Goal: Information Seeking & Learning: Learn about a topic

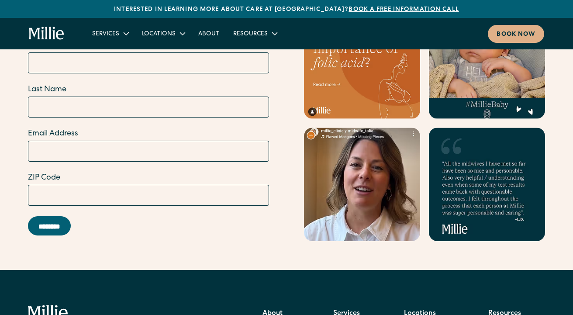
scroll to position [3795, 0]
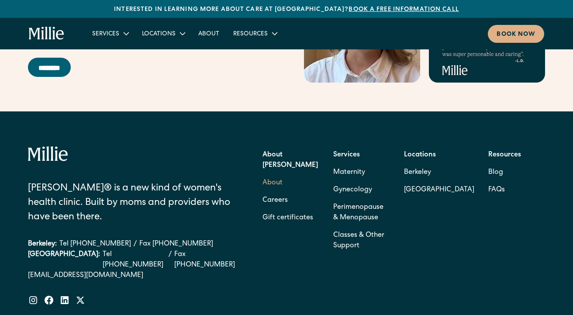
click at [270, 174] on link "About" at bounding box center [273, 182] width 20 height 17
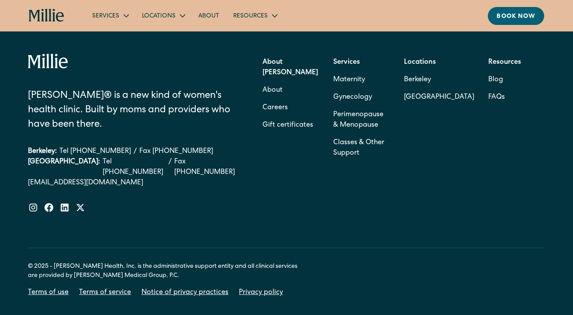
scroll to position [2807, 0]
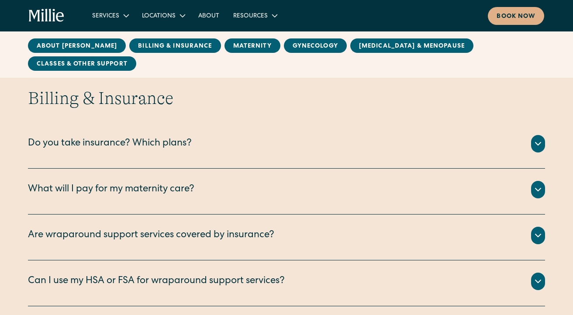
scroll to position [399, 0]
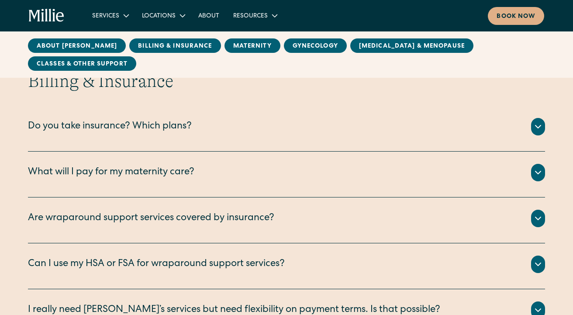
click at [154, 123] on div "Do you take insurance? Which plans?" at bounding box center [110, 127] width 164 height 14
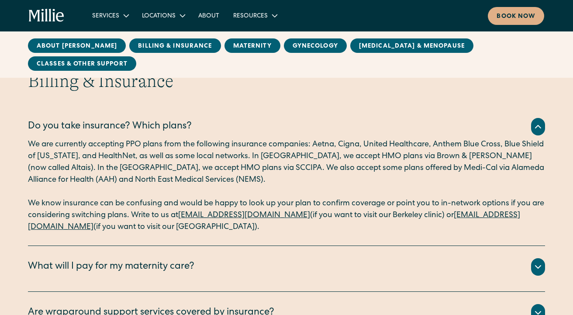
drag, startPoint x: 414, startPoint y: 205, endPoint x: 512, endPoint y: 212, distance: 98.1
click at [512, 212] on p "We know insurance can be confusing and would be happy to look up your plan to c…" at bounding box center [286, 215] width 517 height 35
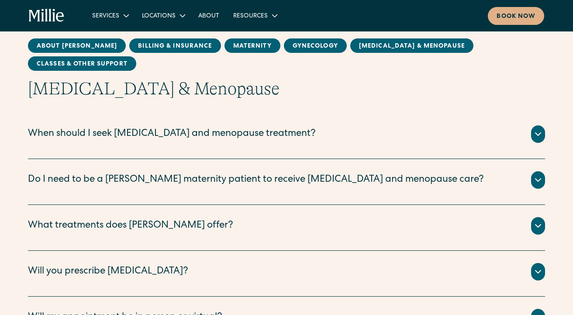
scroll to position [1625, 0]
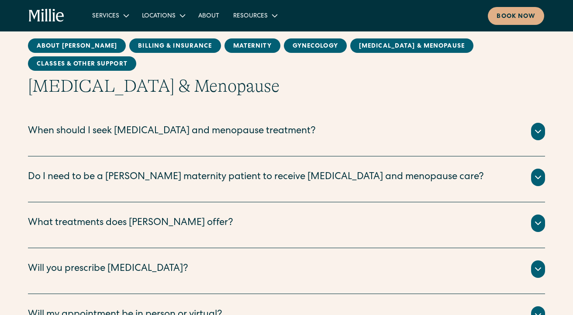
click at [207, 130] on div "When should I seek perimenopause and menopause treatment?" at bounding box center [172, 132] width 288 height 14
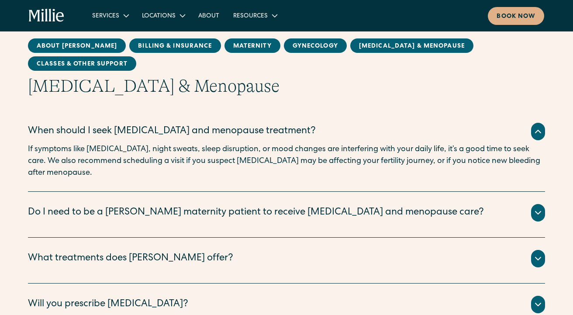
click at [194, 204] on div "Do I need to be a Millie maternity patient to receive perimenopause and menopau…" at bounding box center [286, 212] width 517 height 17
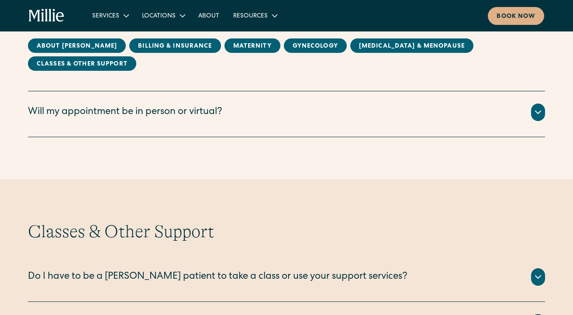
scroll to position [1941, 0]
